Goal: Information Seeking & Learning: Learn about a topic

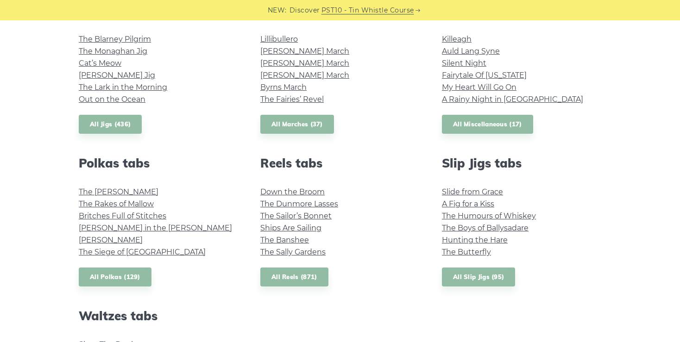
scroll to position [560, 0]
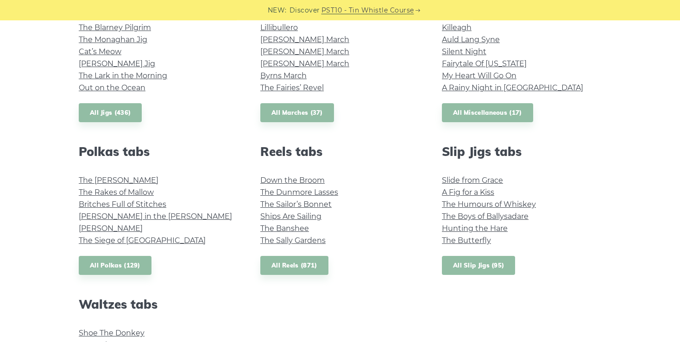
click at [471, 264] on link "All Slip Jigs (95)" at bounding box center [478, 265] width 73 height 19
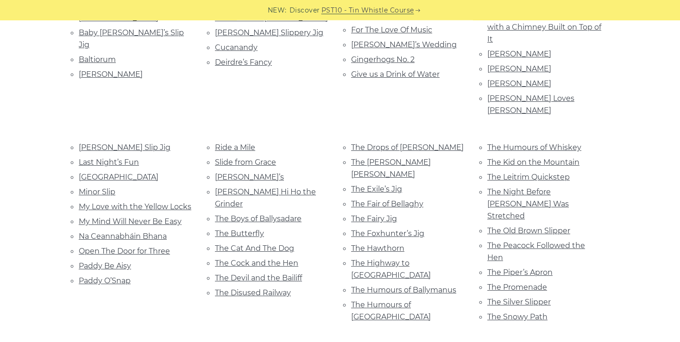
scroll to position [344, 0]
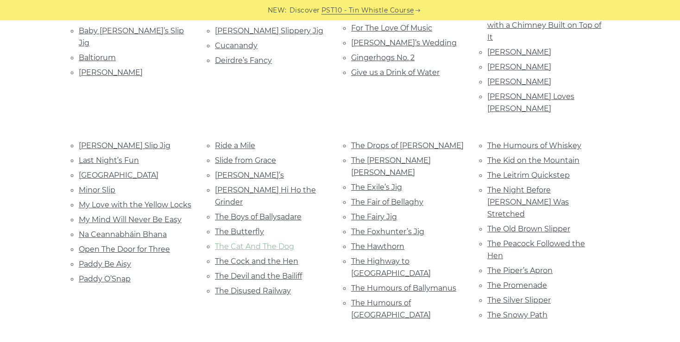
click at [279, 242] on link "The Cat And The Dog" at bounding box center [254, 246] width 79 height 9
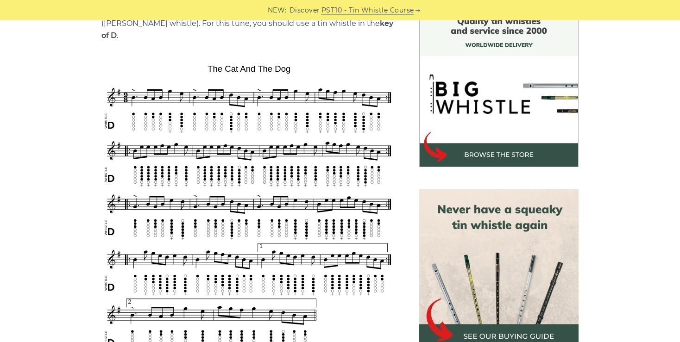
scroll to position [261, 0]
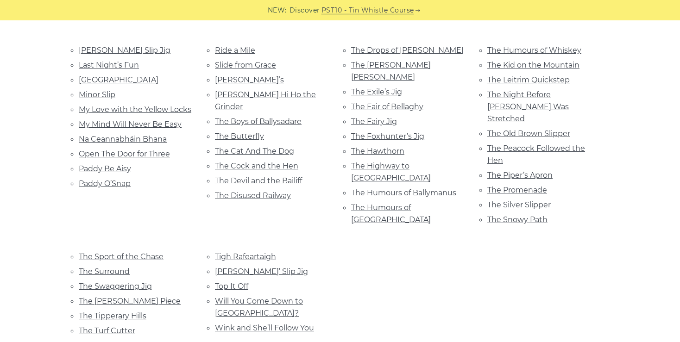
scroll to position [438, 0]
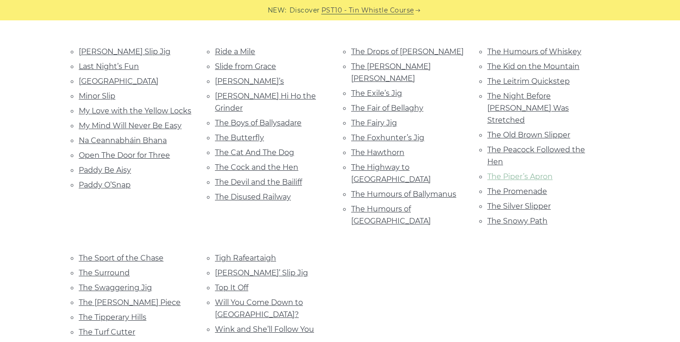
click at [513, 172] on link "The Piper’s Apron" at bounding box center [519, 176] width 65 height 9
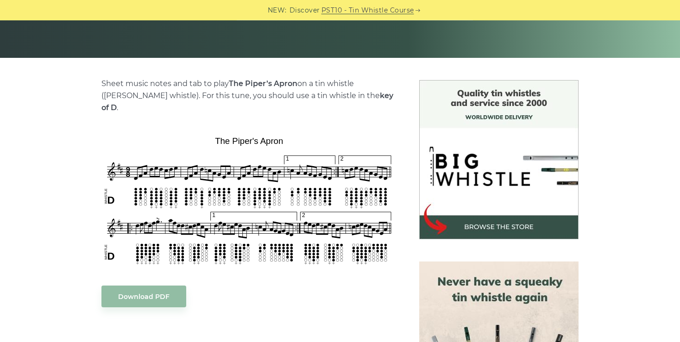
scroll to position [183, 0]
